Goal: Task Accomplishment & Management: Use online tool/utility

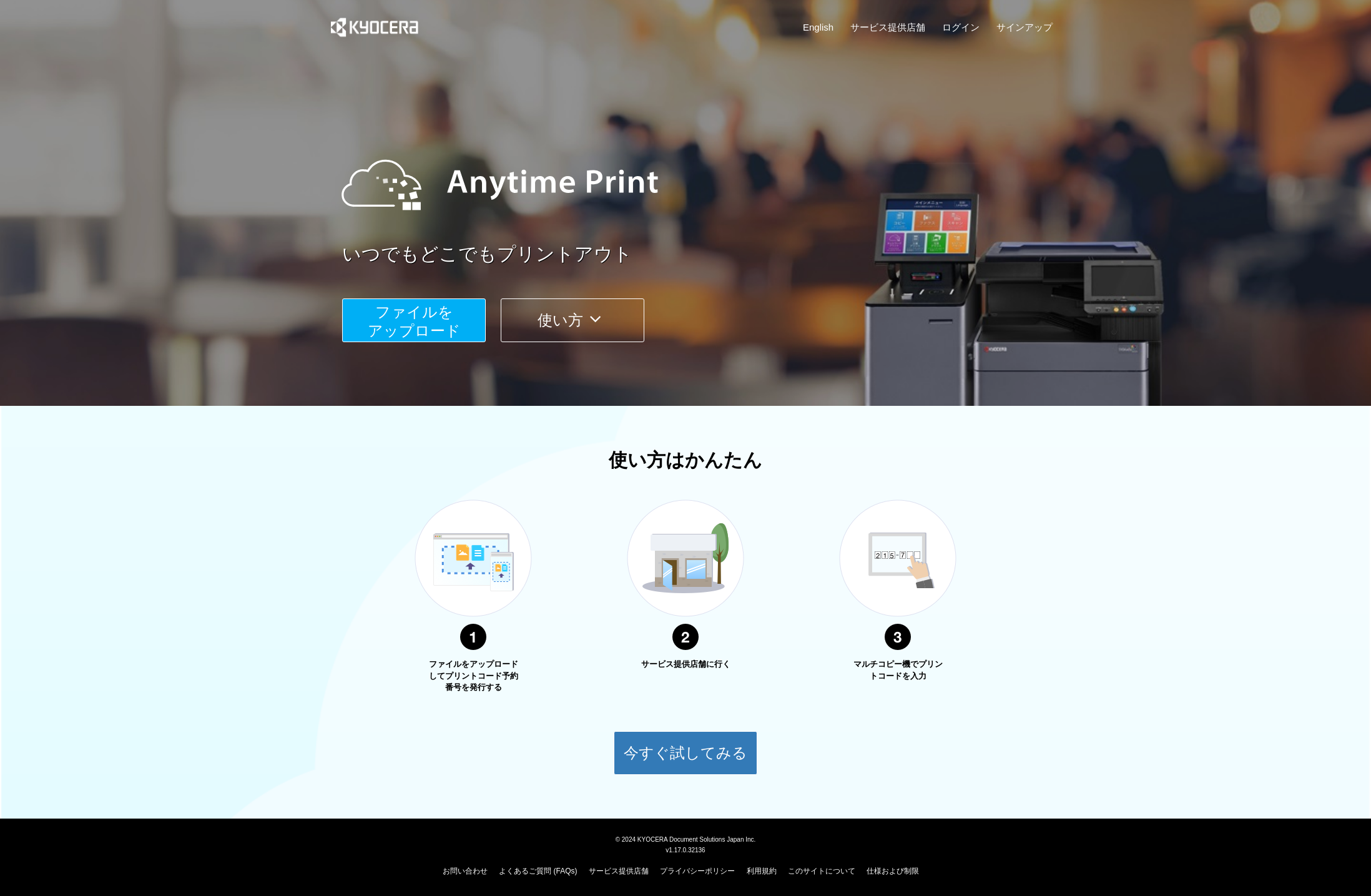
click at [435, 305] on span "ファイルを ​​アップロード" at bounding box center [414, 321] width 93 height 35
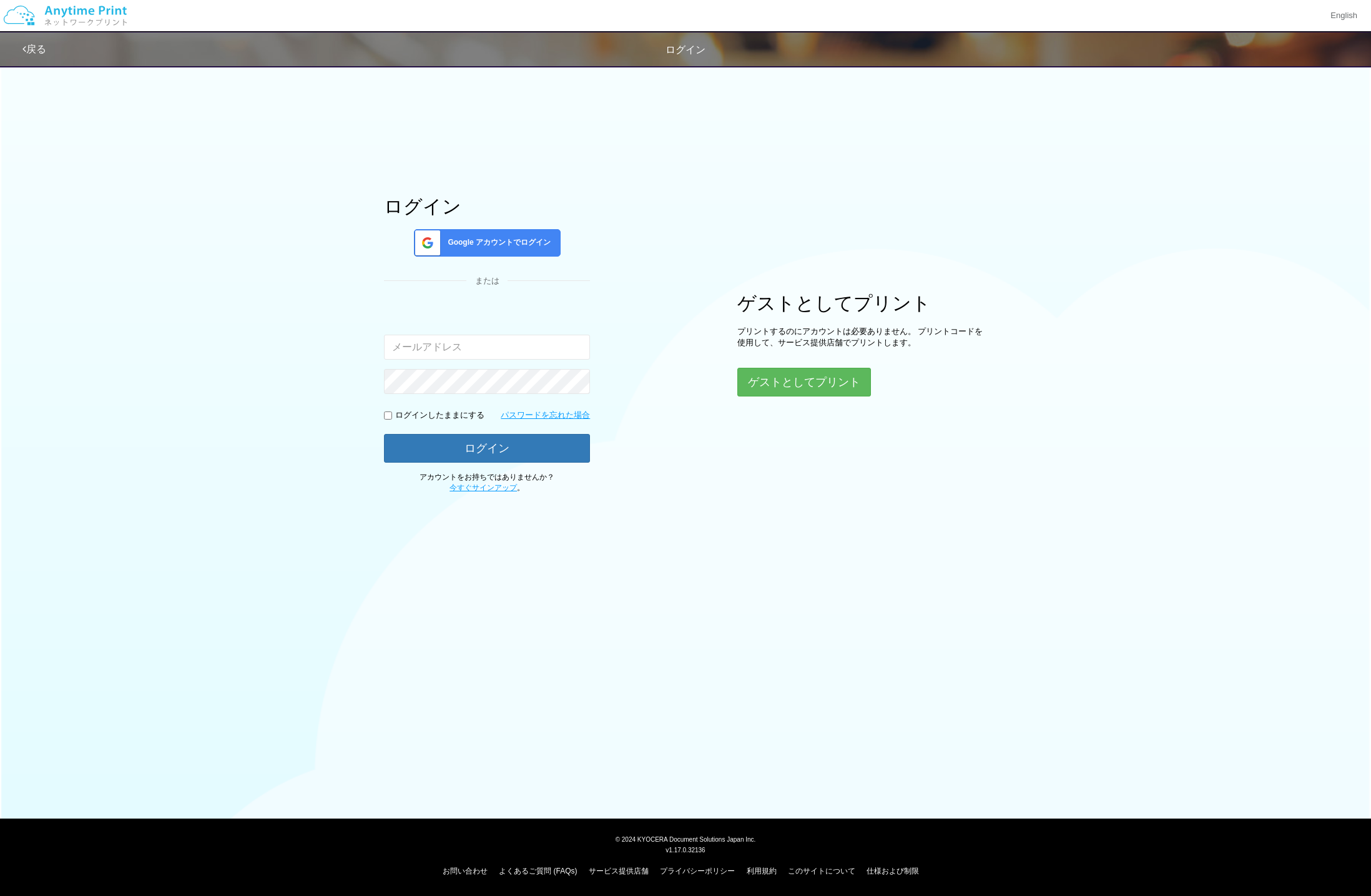
click at [491, 249] on div "Google アカウントでログイン" at bounding box center [487, 243] width 147 height 27
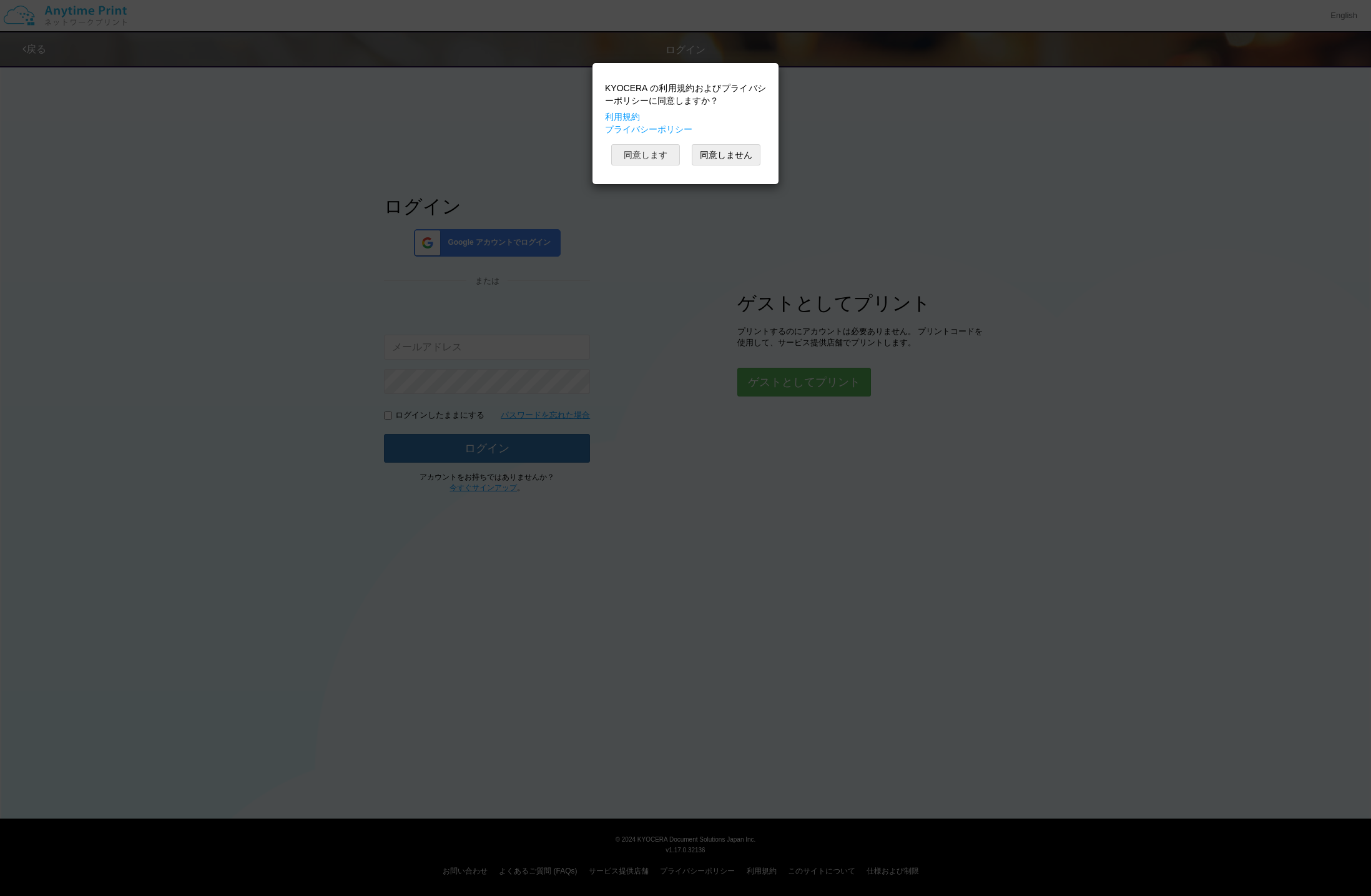
click at [655, 159] on button "同意します" at bounding box center [645, 155] width 69 height 22
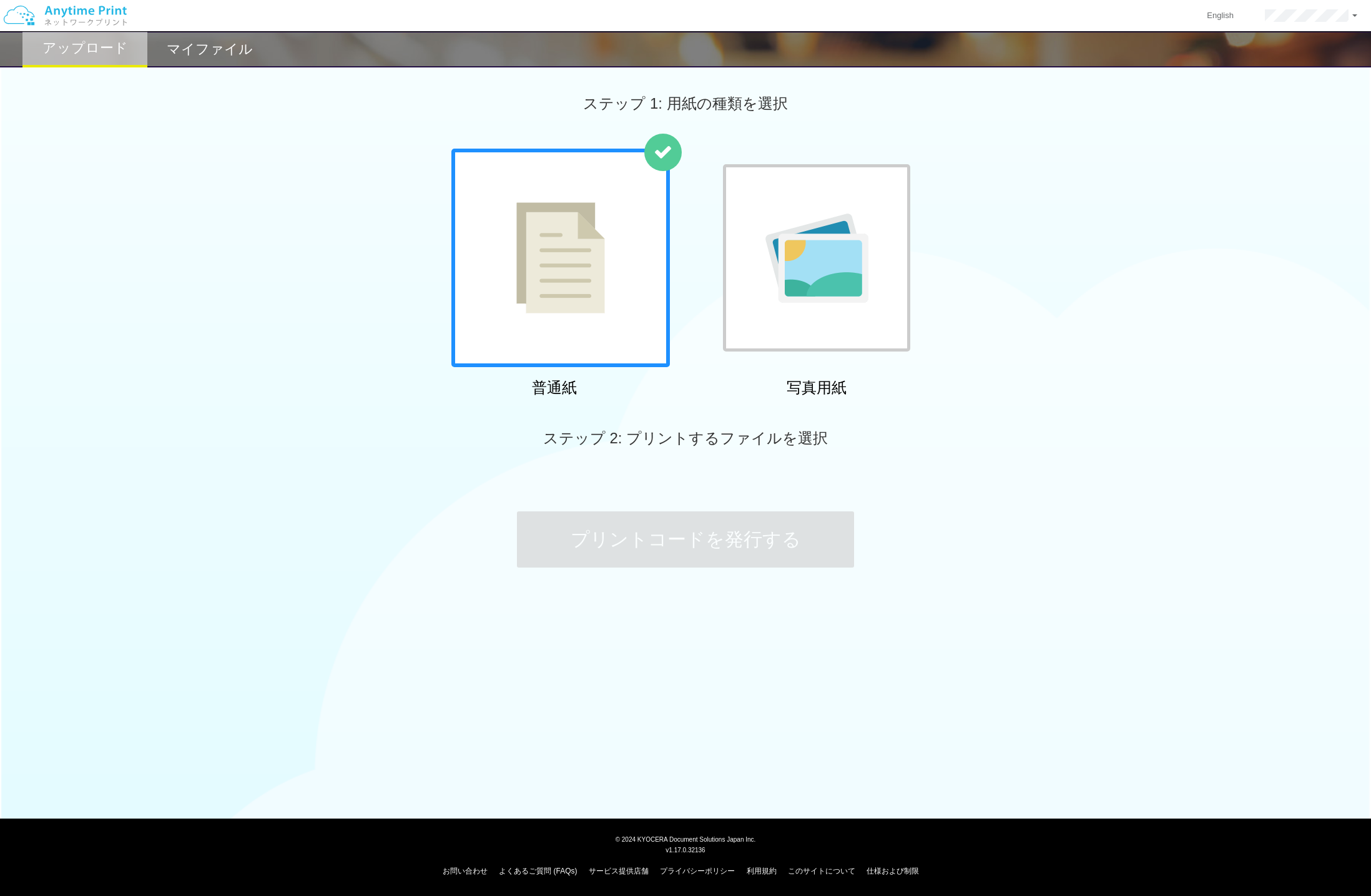
click at [614, 299] on div at bounding box center [561, 258] width 219 height 219
click at [613, 298] on div at bounding box center [561, 258] width 219 height 219
click at [676, 440] on span "ステップ 2: プリントするファイルを選択" at bounding box center [685, 437] width 284 height 17
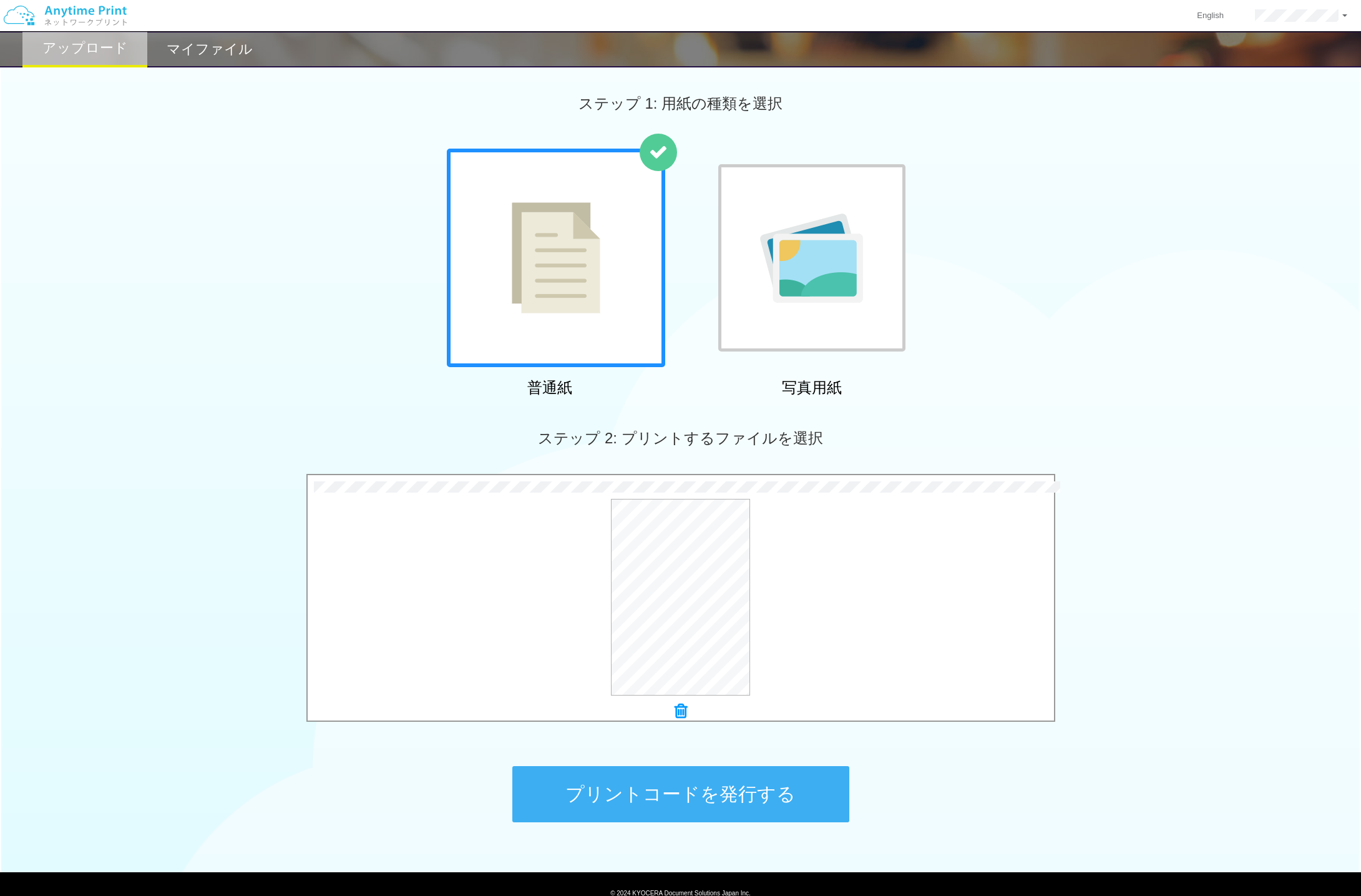
click at [772, 796] on button "プリントコードを発行する" at bounding box center [680, 794] width 337 height 56
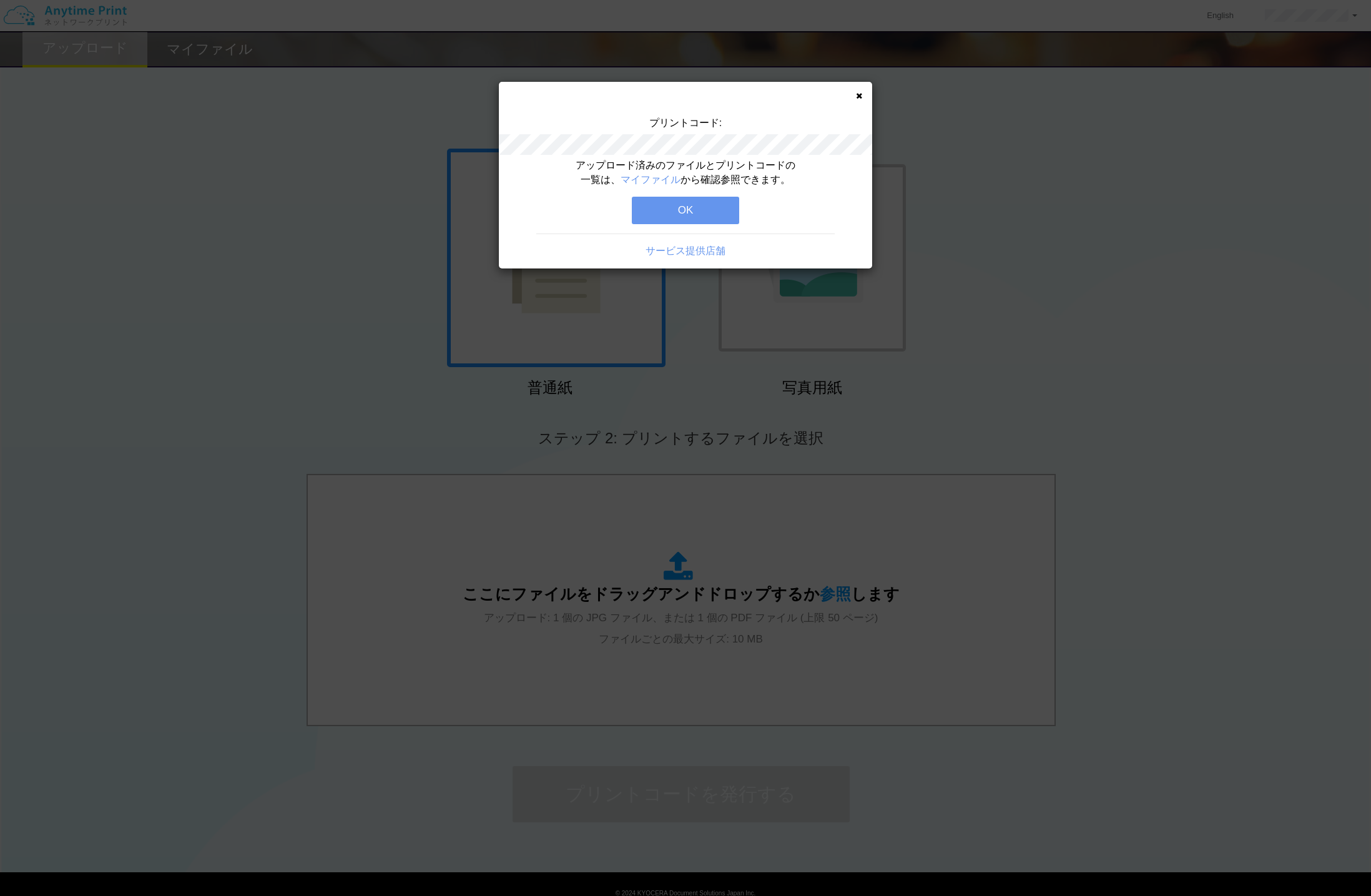
click at [706, 219] on button "OK" at bounding box center [686, 211] width 107 height 27
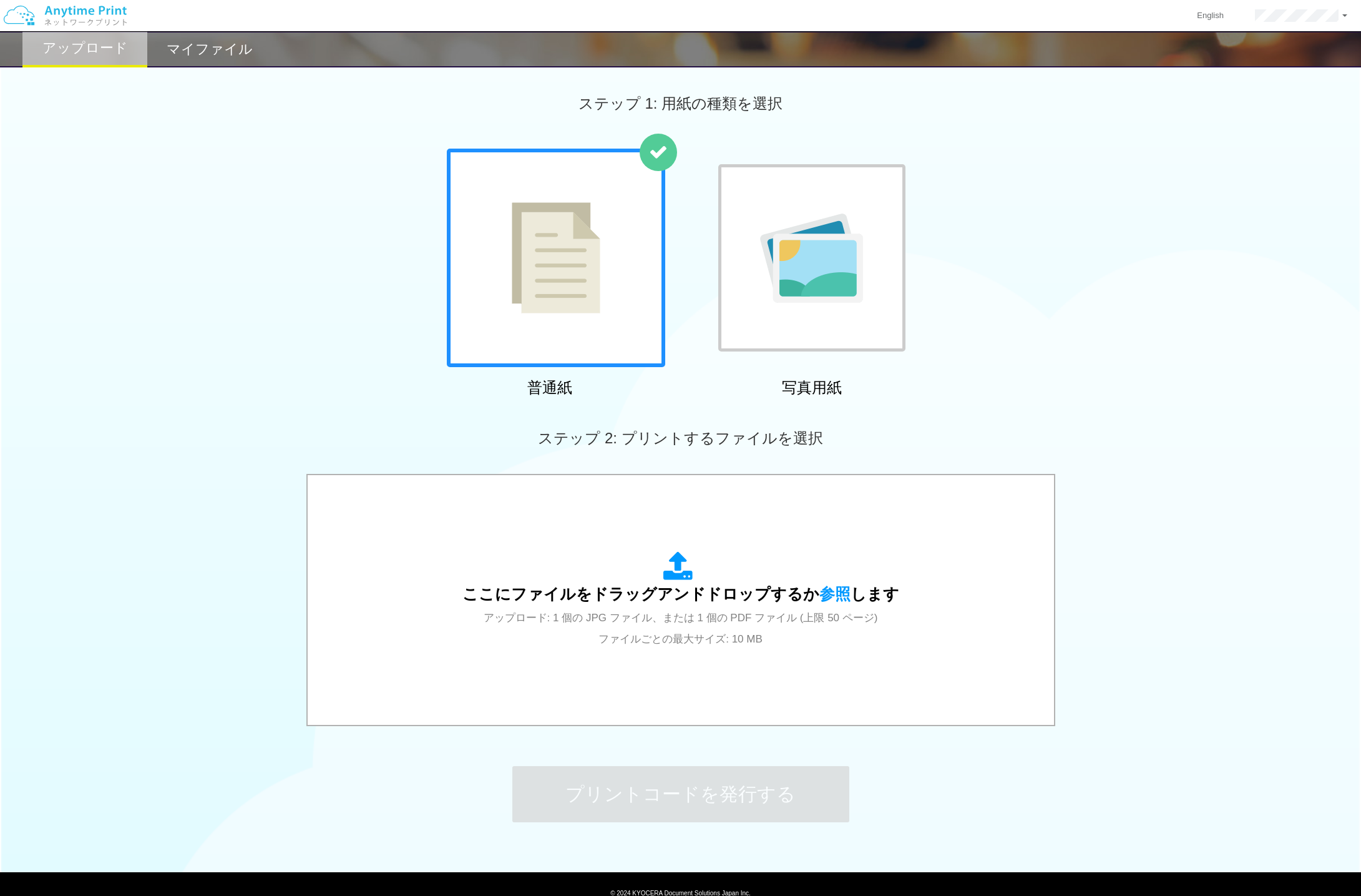
scroll to position [54, 0]
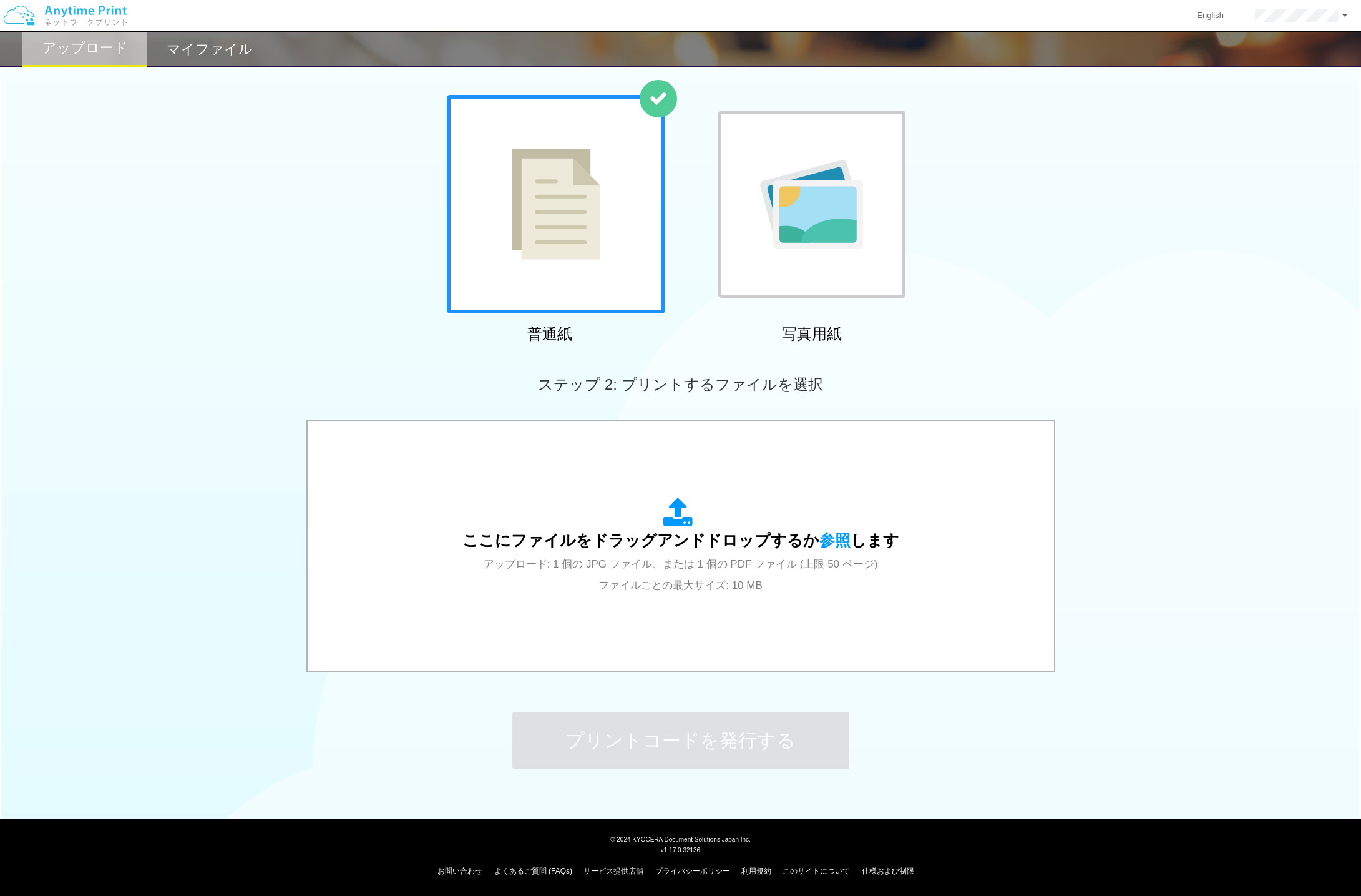
click at [1221, 457] on div "ここにファイルをドラッグアンドドロップするか 参照 します アップロード: 1 個の JPG ファイル、または 1 個の PDF ファイル (上限 50 ペー…" at bounding box center [680, 548] width 1361 height 255
